Goal: Information Seeking & Learning: Learn about a topic

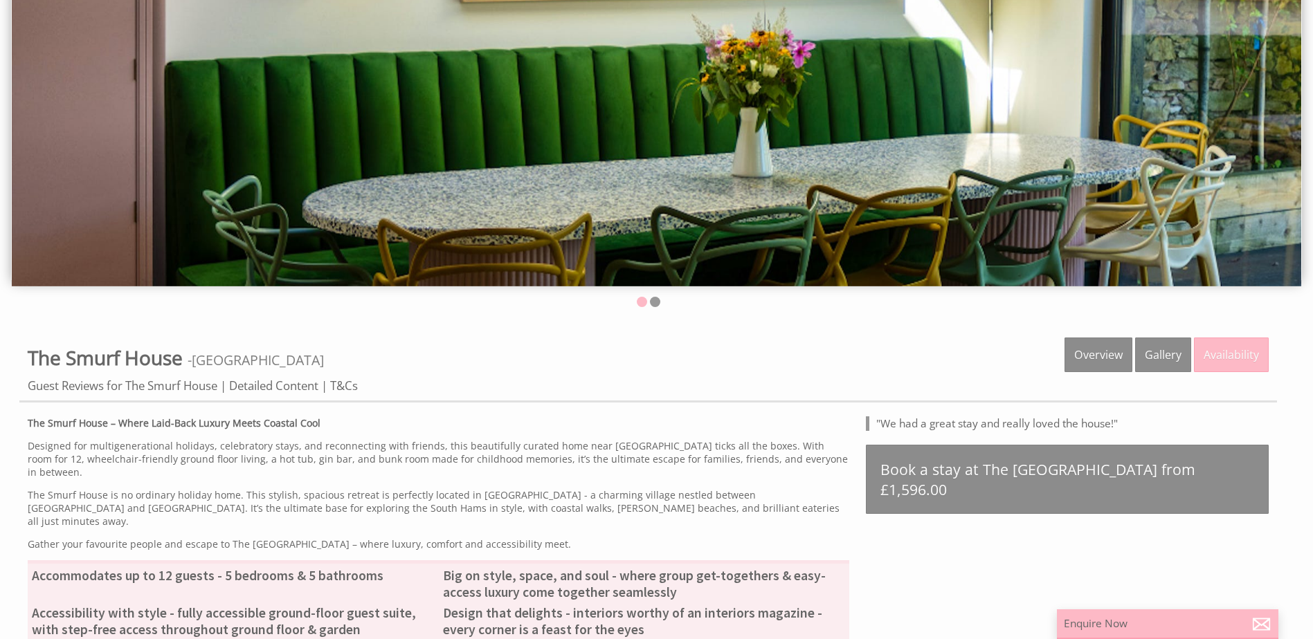
scroll to position [277, 0]
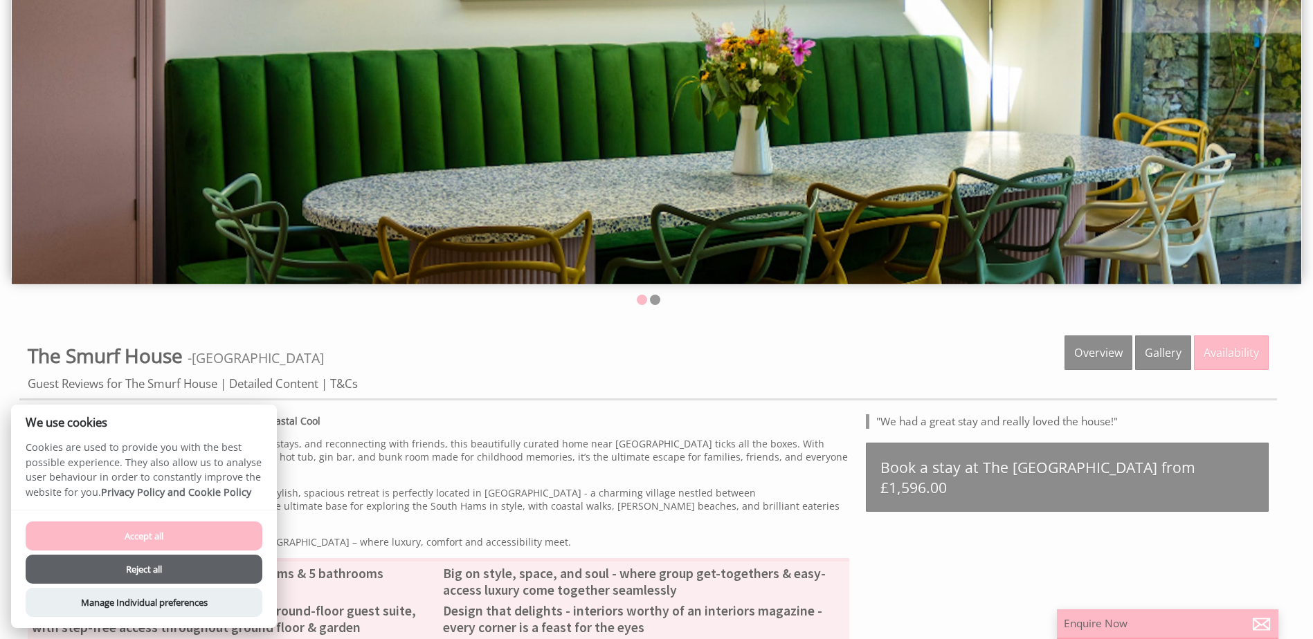
click at [182, 538] on button "Accept all" at bounding box center [144, 536] width 237 height 29
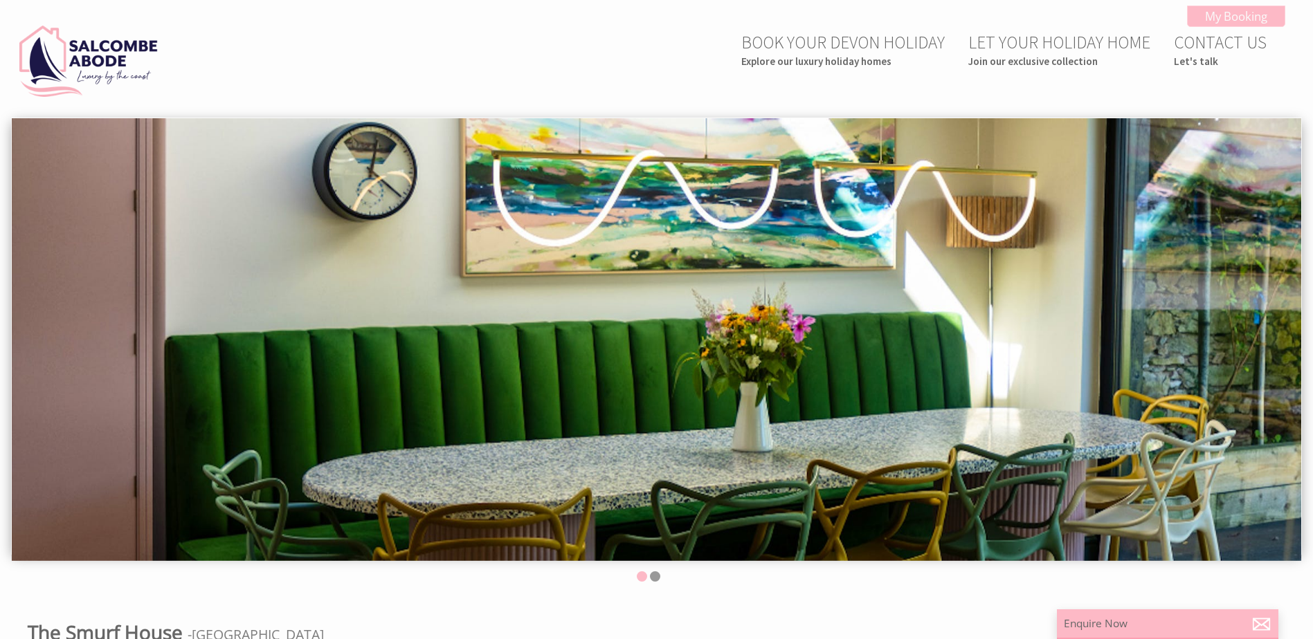
click at [984, 342] on img at bounding box center [656, 339] width 1289 height 443
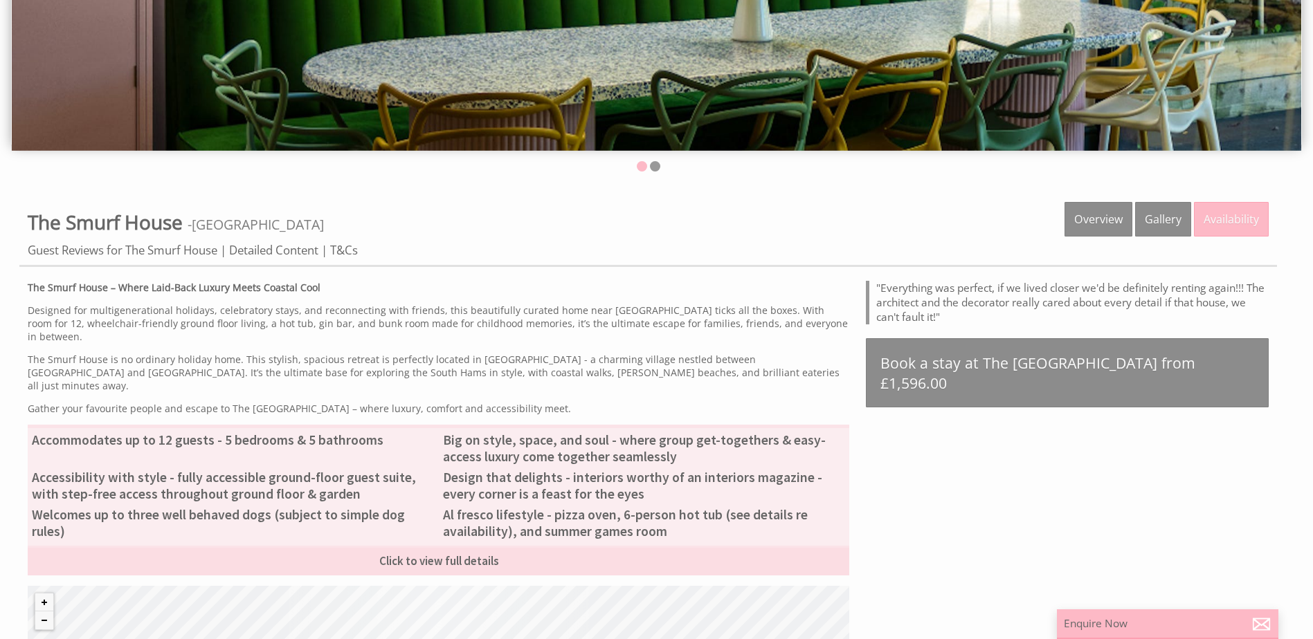
scroll to position [415, 0]
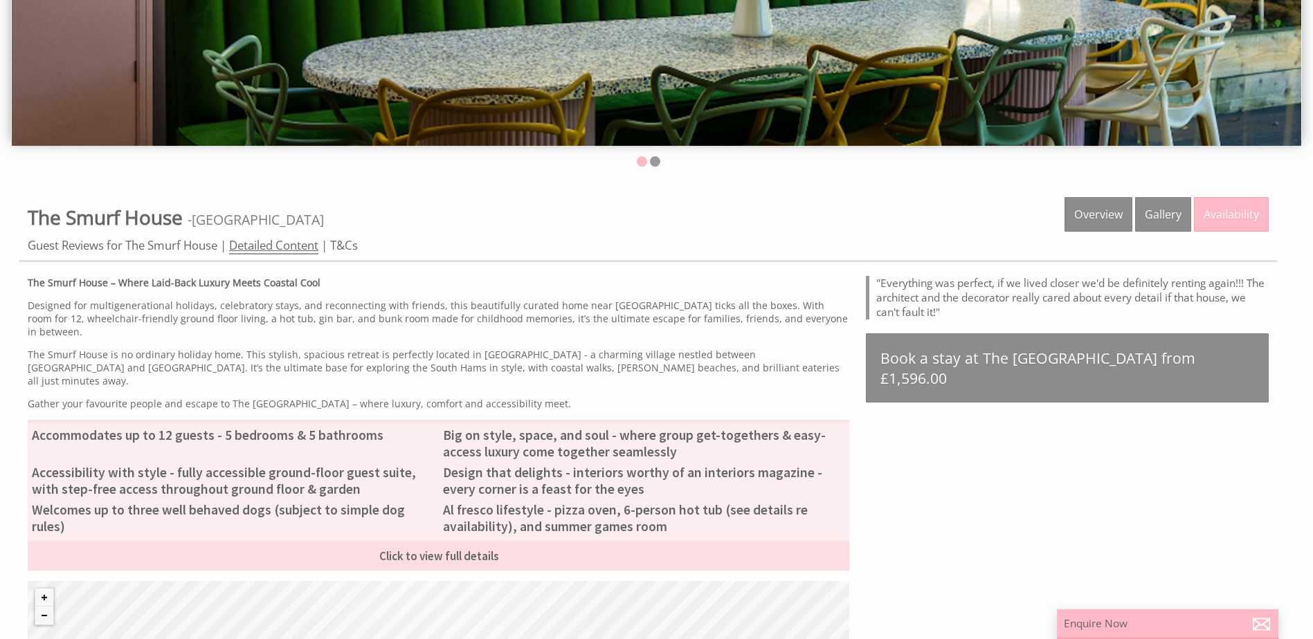
click at [286, 244] on link "Detailed Content" at bounding box center [273, 245] width 89 height 17
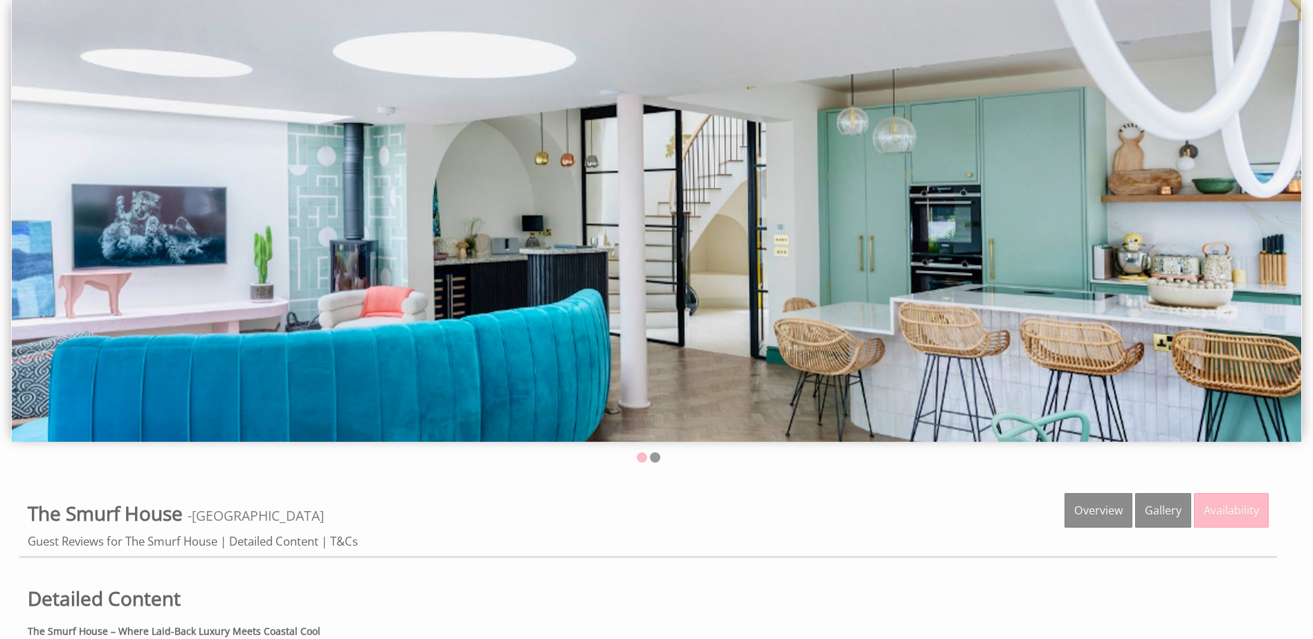
scroll to position [138, 0]
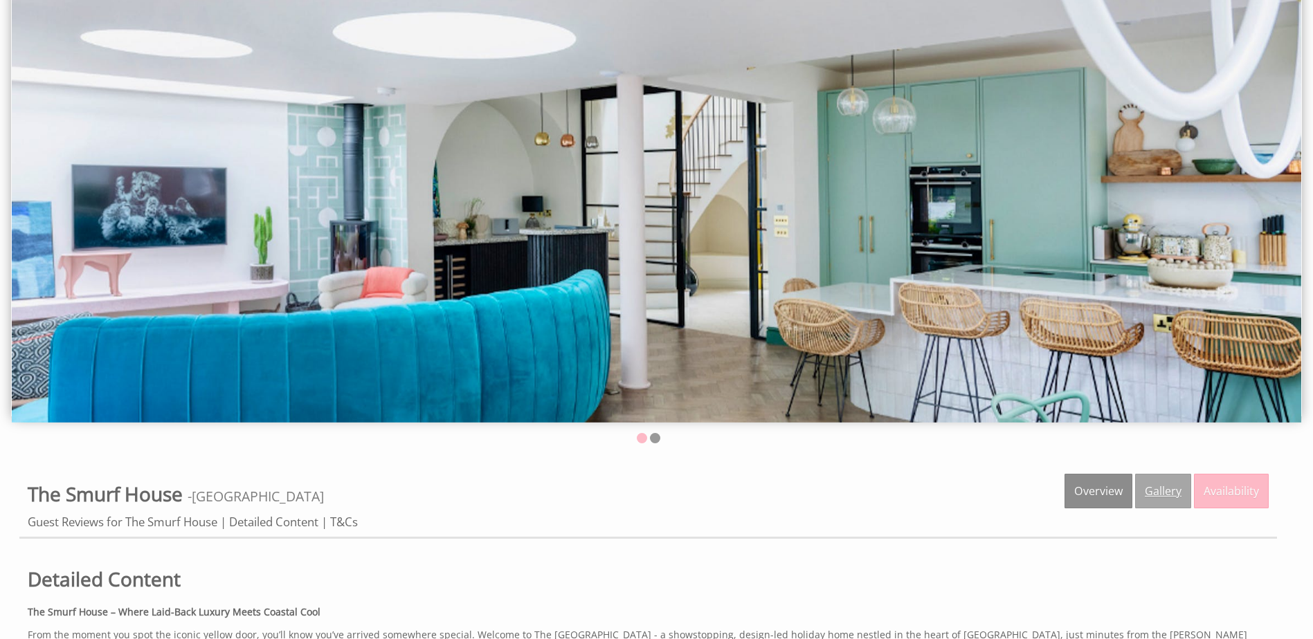
click at [1176, 491] on link "Gallery" at bounding box center [1163, 491] width 56 height 35
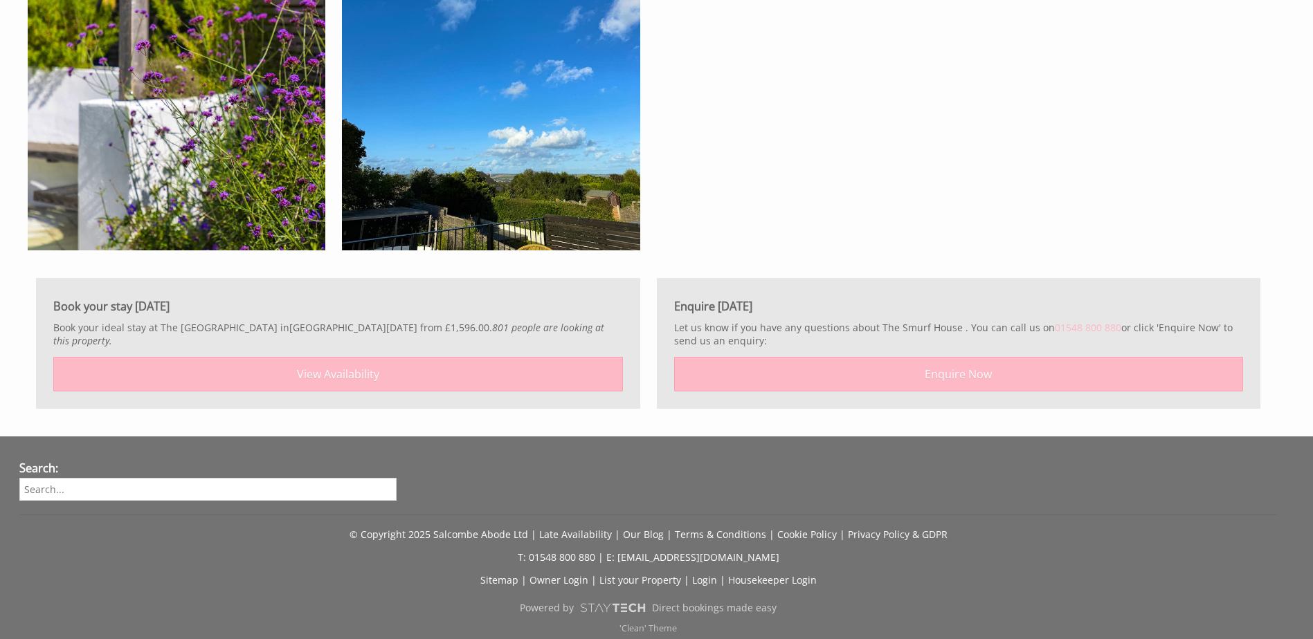
scroll to position [3349, 0]
